Goal: Task Accomplishment & Management: Use online tool/utility

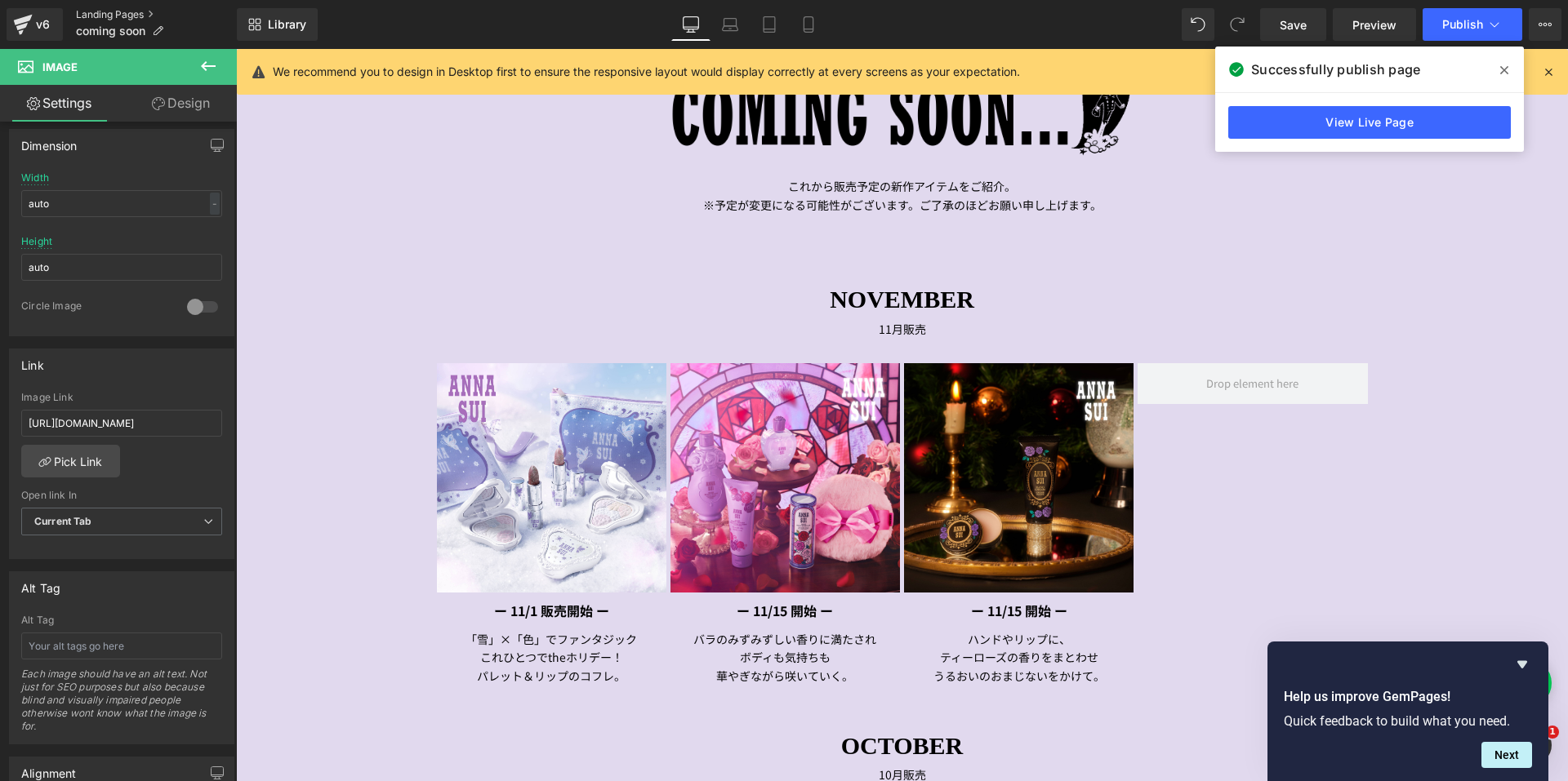
click at [113, 20] on link "Landing Pages" at bounding box center [156, 15] width 161 height 13
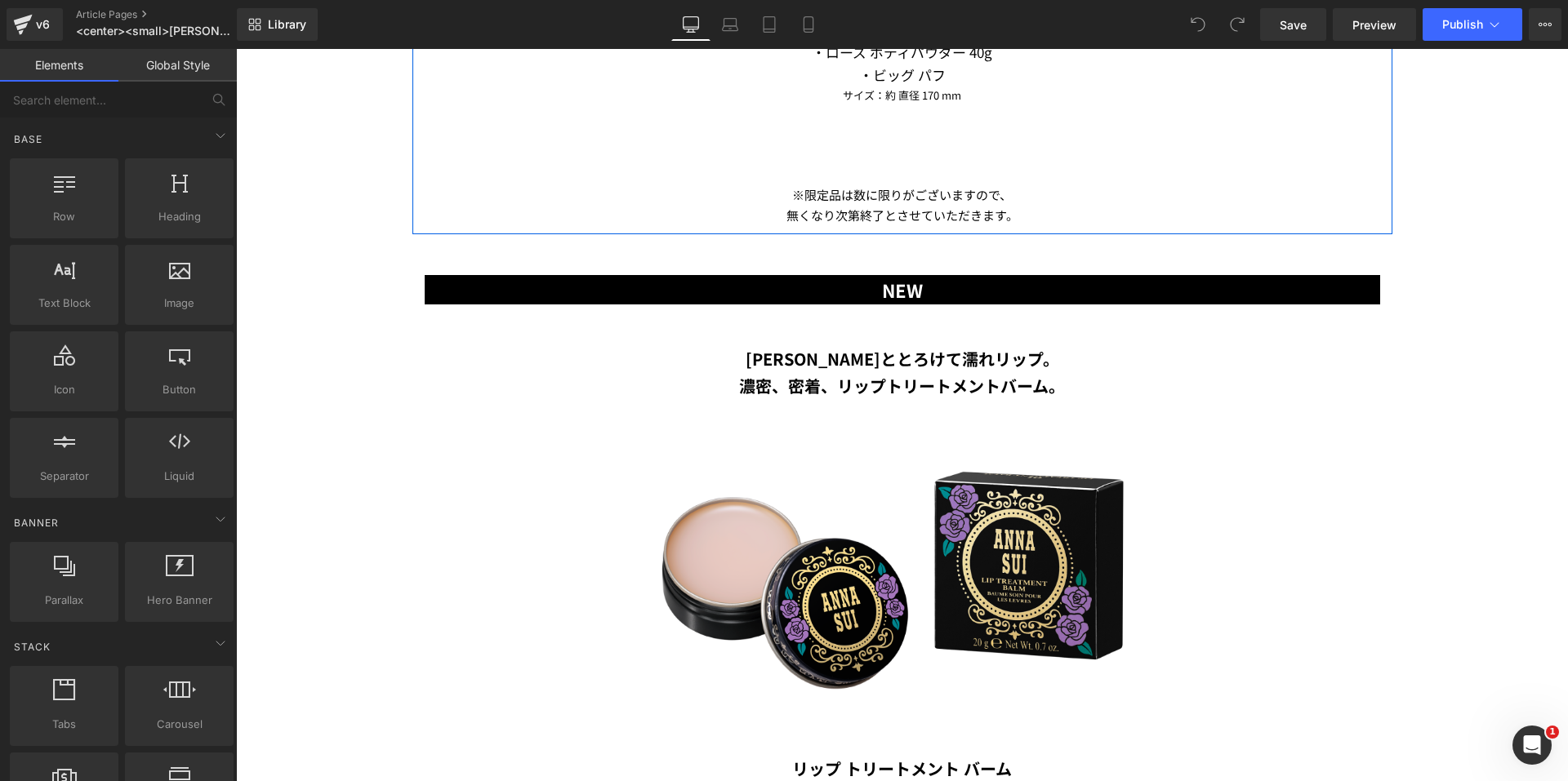
scroll to position [3021, 0]
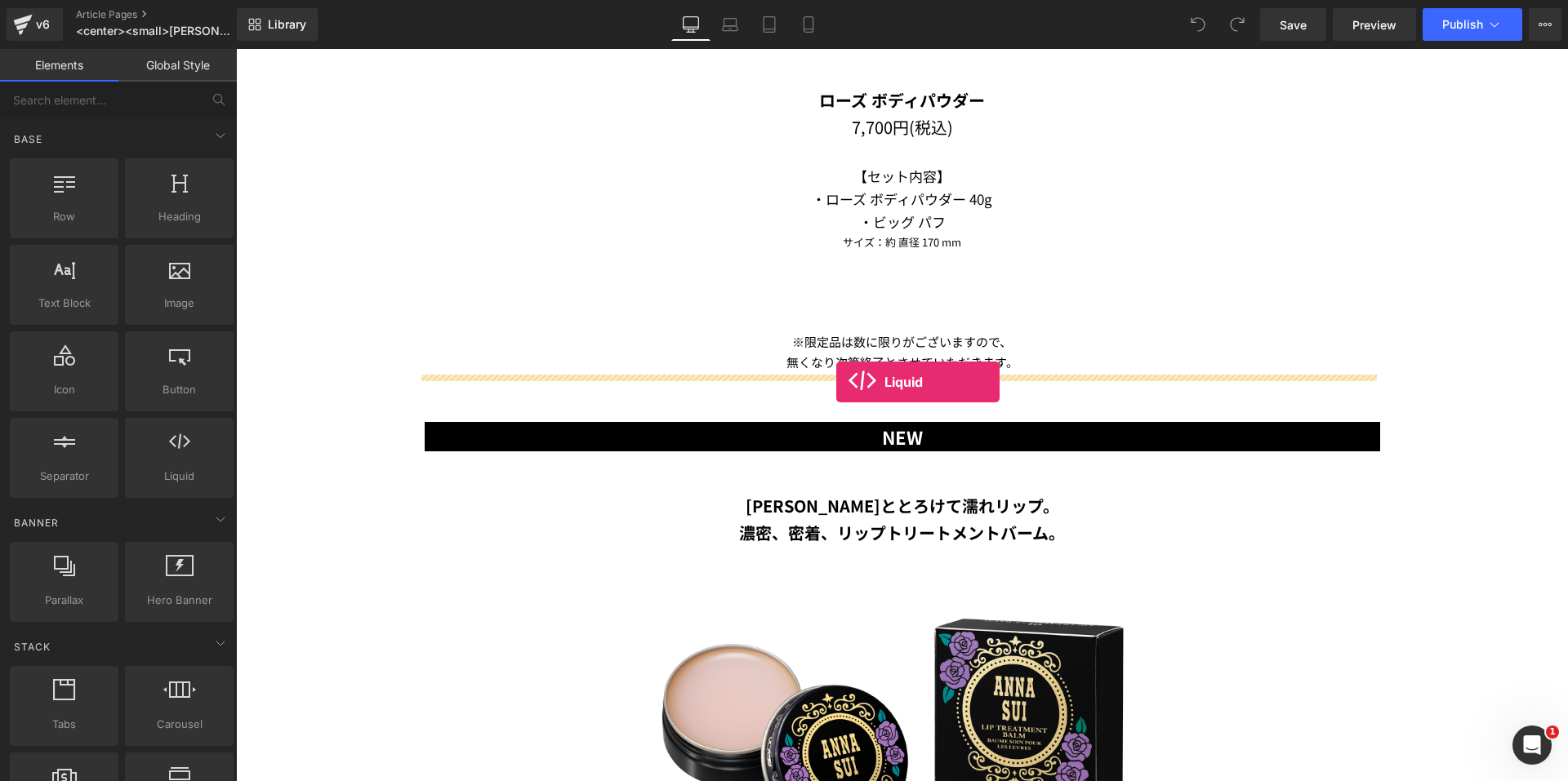
drag, startPoint x: 409, startPoint y: 524, endPoint x: 836, endPoint y: 382, distance: 450.0
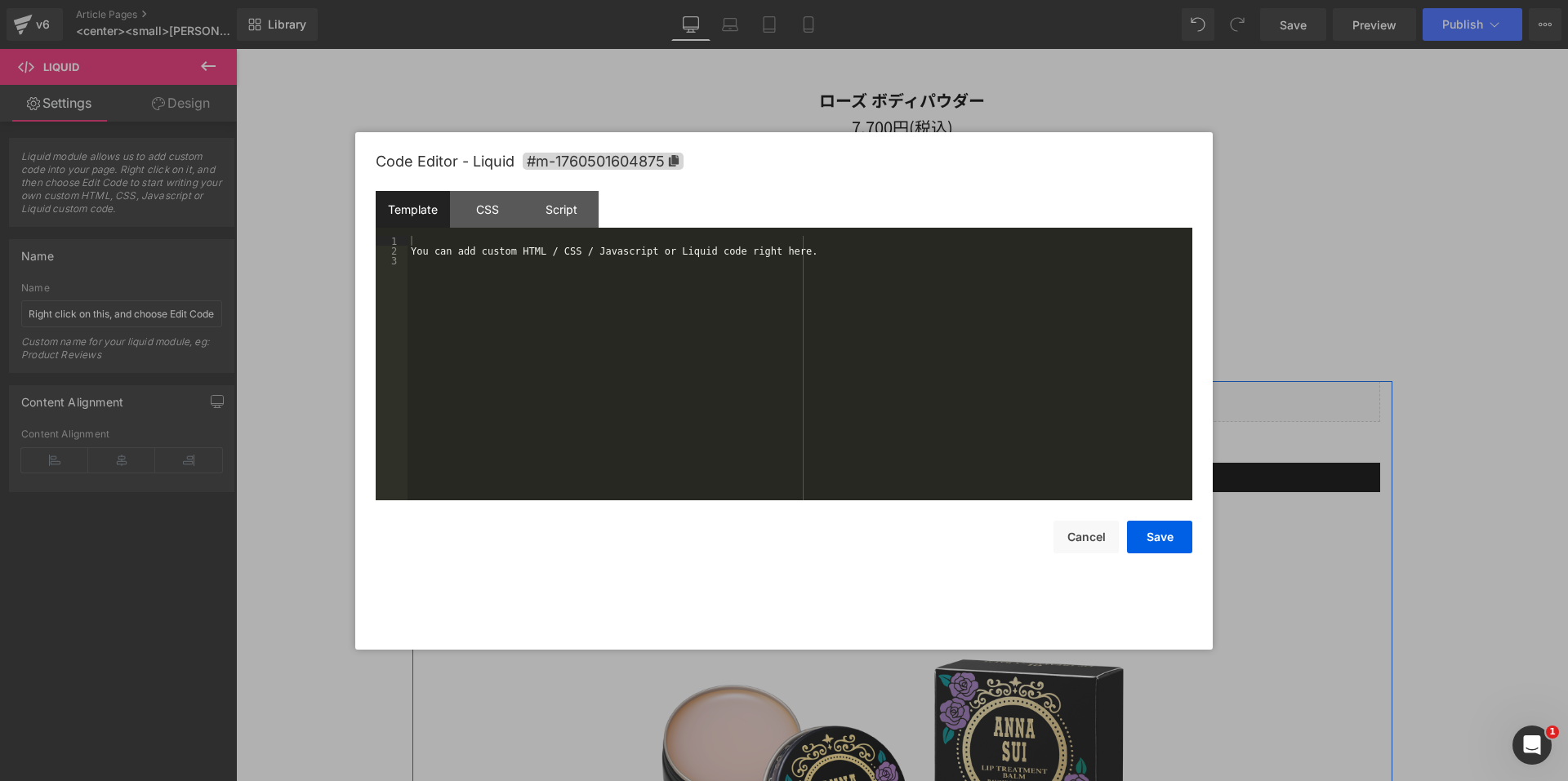
drag, startPoint x: 917, startPoint y: 382, endPoint x: 1110, endPoint y: 440, distance: 201.5
click at [917, 382] on div "Liquid" at bounding box center [902, 401] width 956 height 41
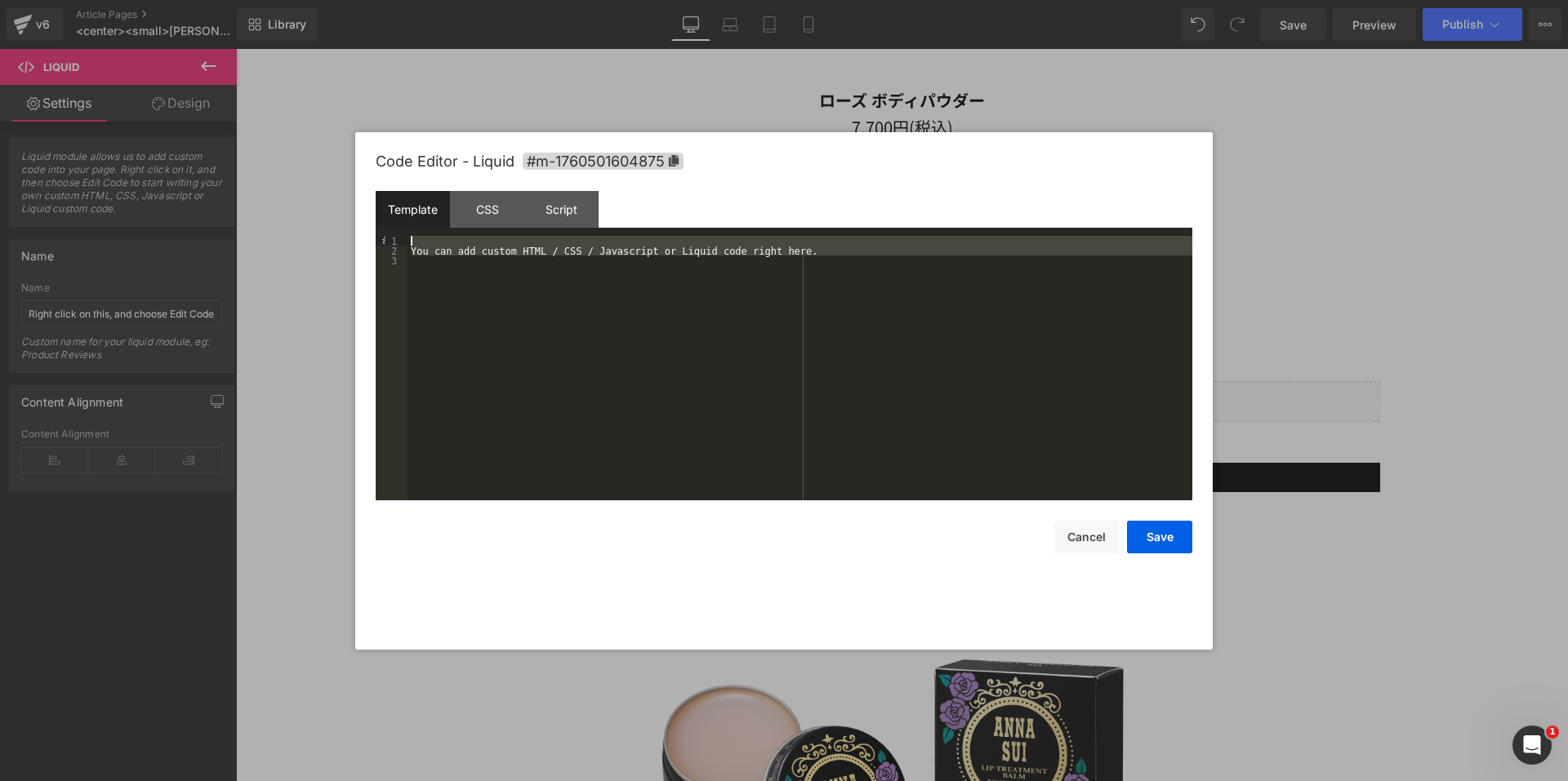
drag, startPoint x: 498, startPoint y: 289, endPoint x: 393, endPoint y: 224, distance: 123.5
click at [393, 224] on div "Template CSS Script Data 1 2 3 You can add custom HTML / CSS / Javascript or Li…" at bounding box center [784, 345] width 816 height 309
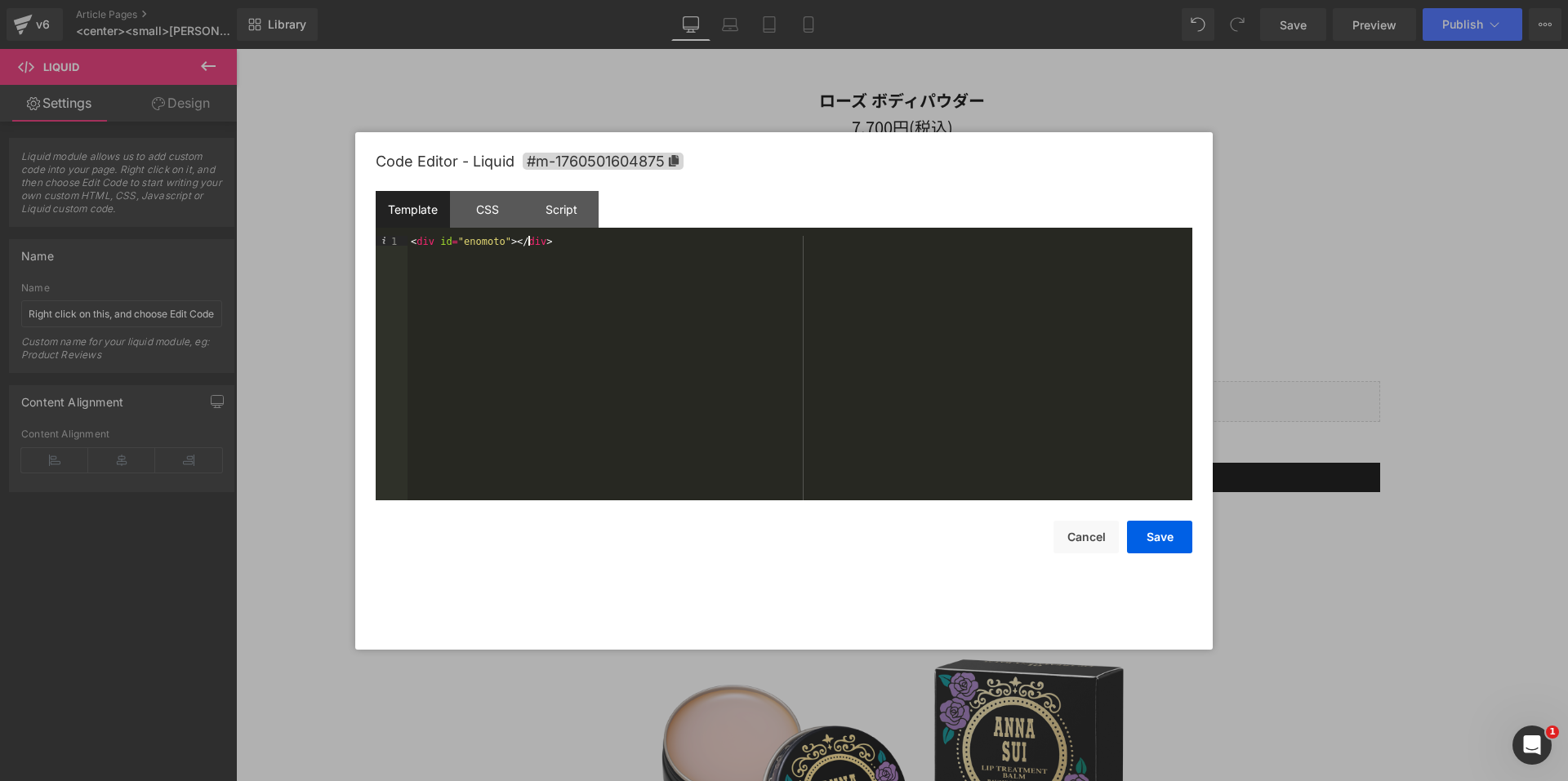
click at [489, 242] on div "< div id = "enomoto" > </ div >" at bounding box center [799, 378] width 785 height 284
click at [1148, 536] on button "Save" at bounding box center [1159, 537] width 65 height 32
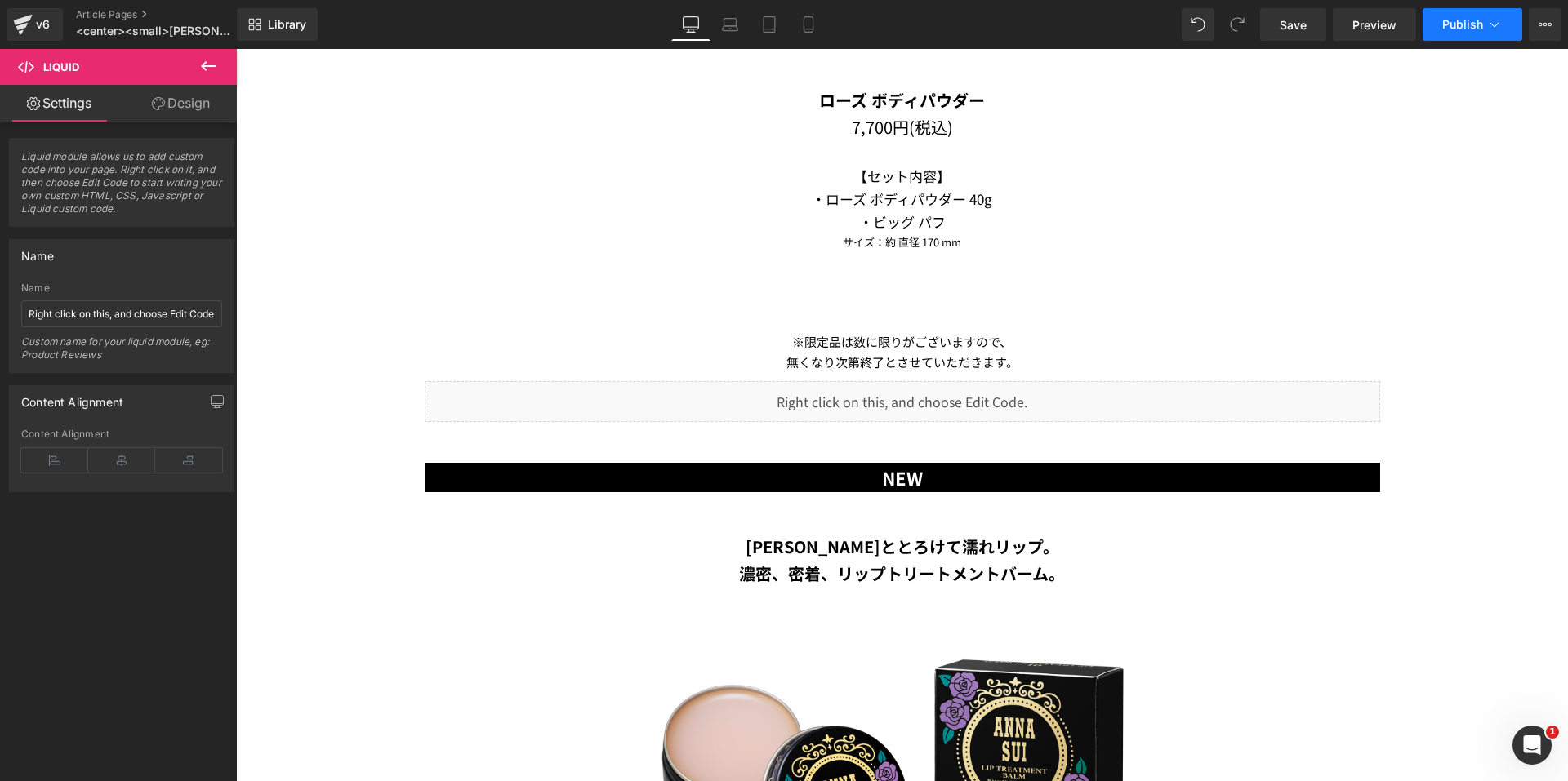
click at [1445, 27] on span "Publish" at bounding box center [1462, 25] width 41 height 13
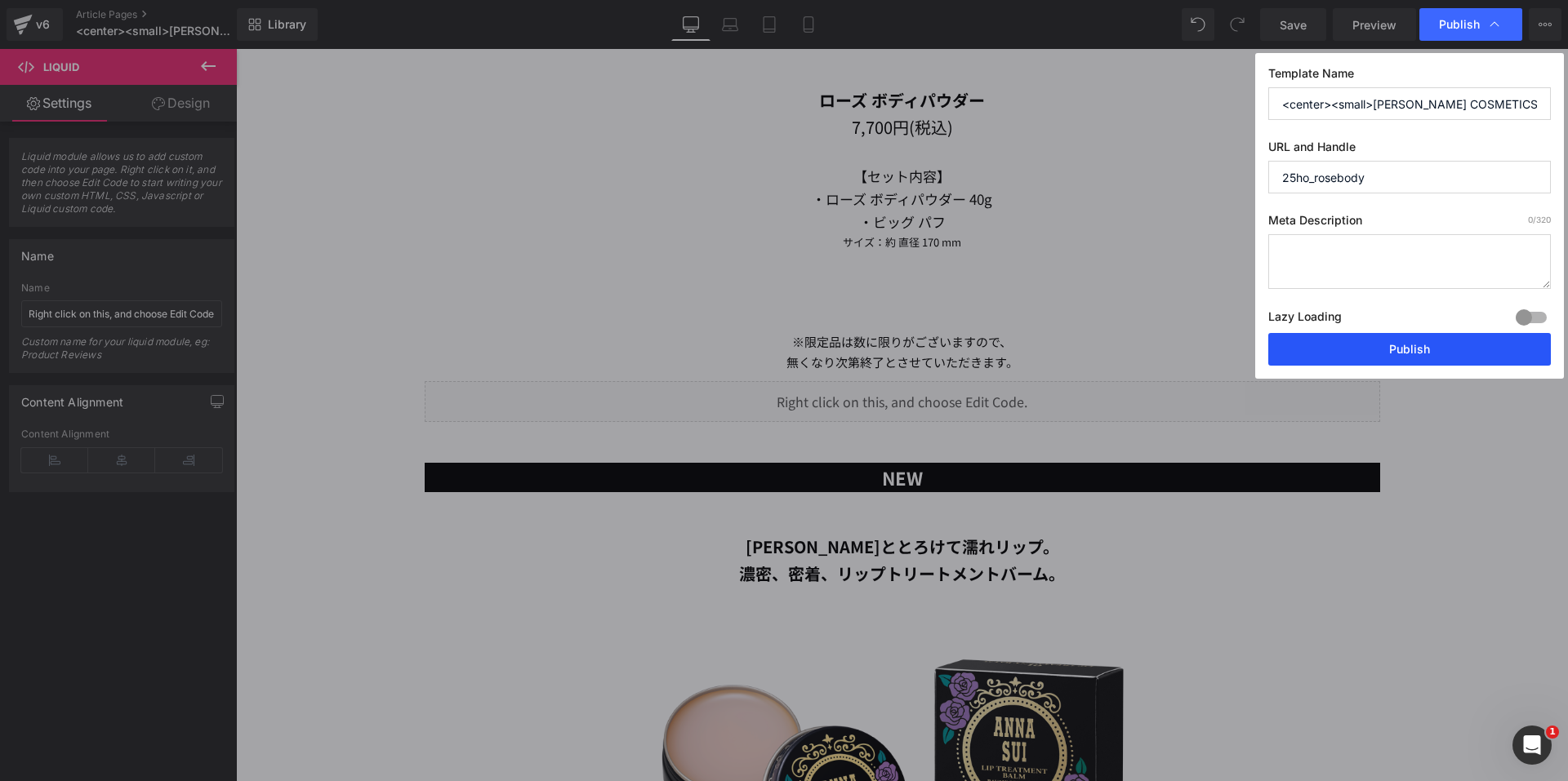
click at [1332, 350] on button "Publish" at bounding box center [1410, 349] width 282 height 32
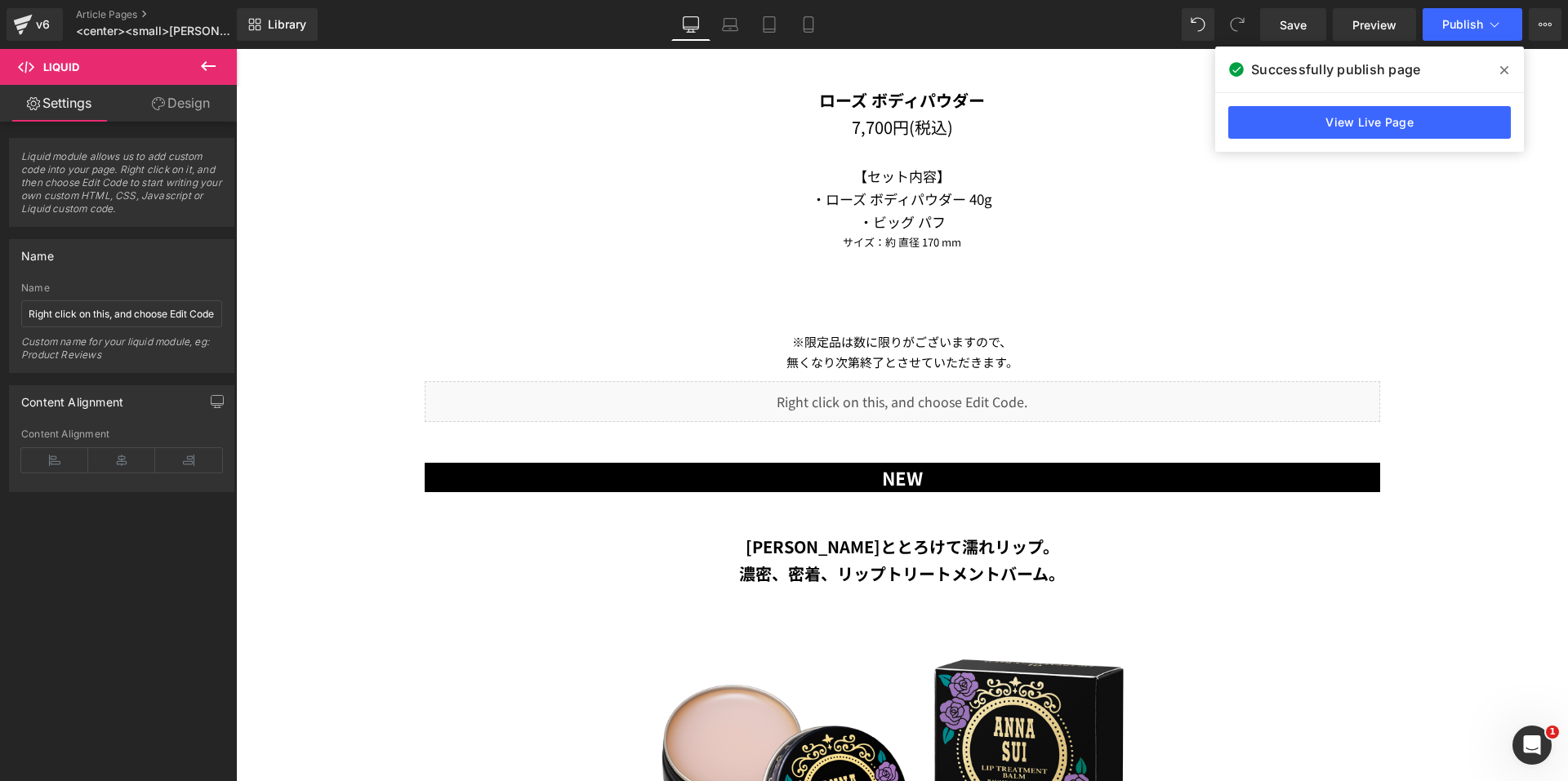
click at [69, 18] on div "v6 Article Pages <center><small>[PERSON_NAME] COSMETICS<br> [DATE] HOLIDAY COLL…" at bounding box center [118, 24] width 237 height 49
click at [106, 17] on link "Article Pages" at bounding box center [170, 15] width 188 height 13
